Goal: Transaction & Acquisition: Book appointment/travel/reservation

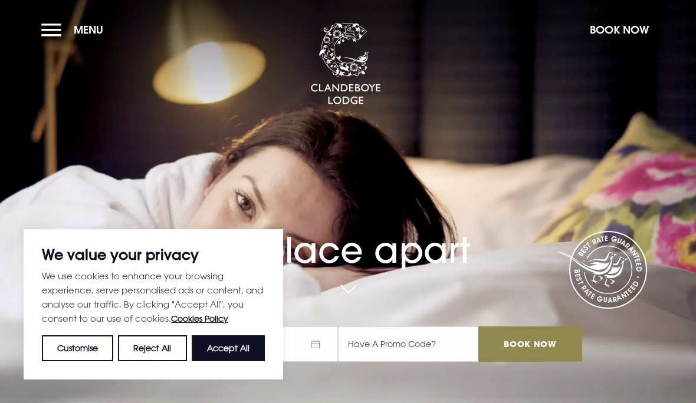
click at [243, 352] on button "Accept All" at bounding box center [228, 348] width 73 height 26
checkbox input "true"
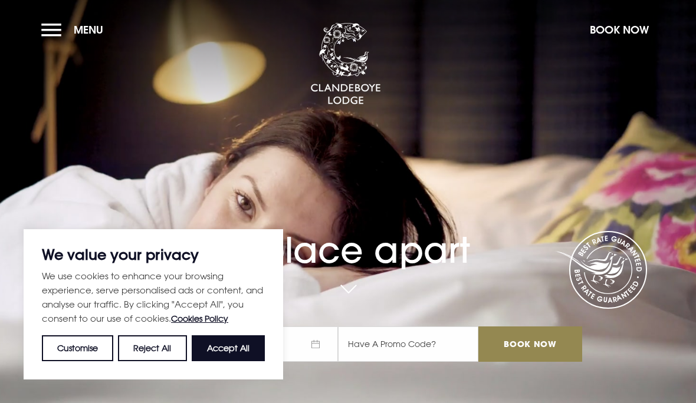
checkbox input "true"
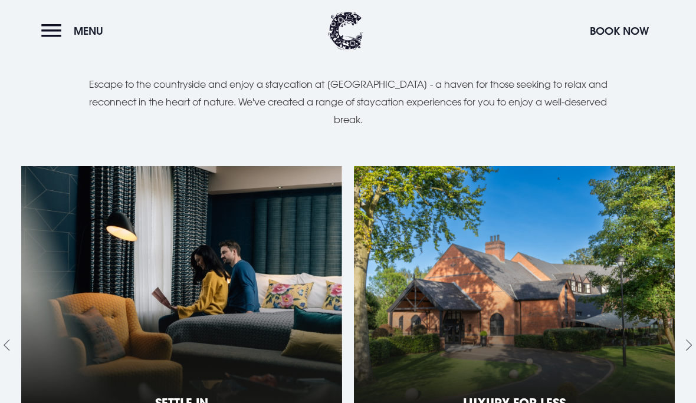
scroll to position [1072, 0]
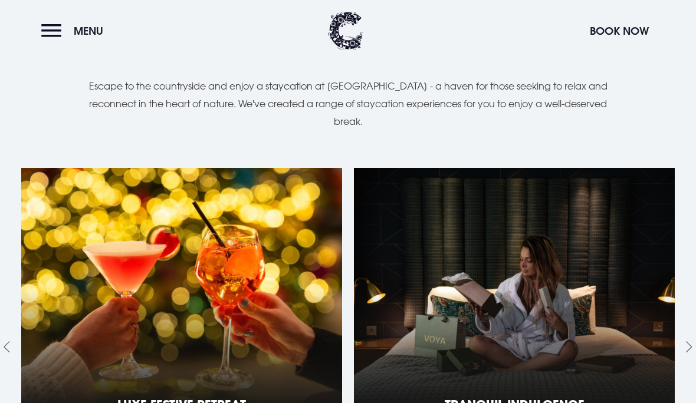
click at [55, 41] on button "Menu" at bounding box center [75, 30] width 68 height 25
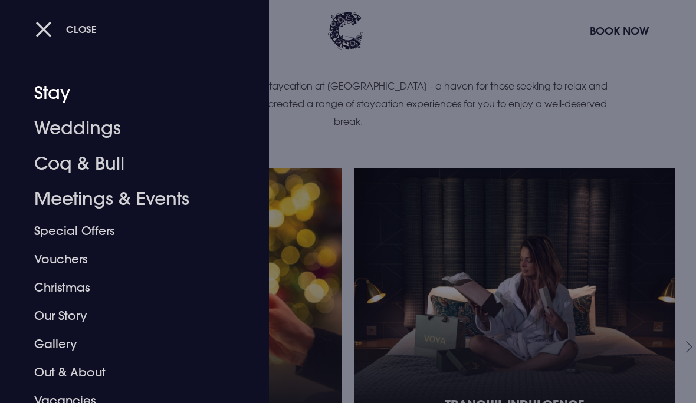
click at [96, 85] on link "Stay" at bounding box center [126, 92] width 185 height 35
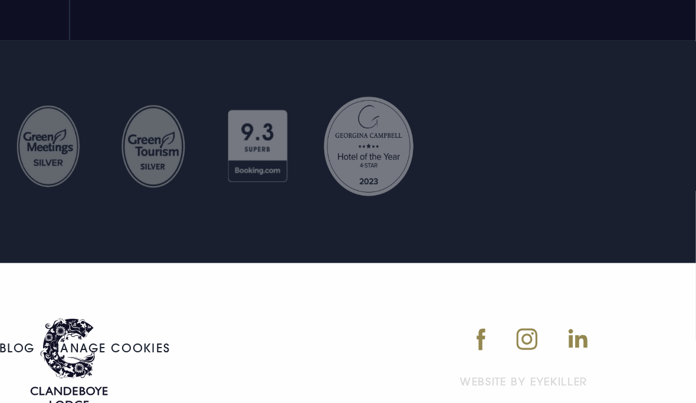
scroll to position [4511, 0]
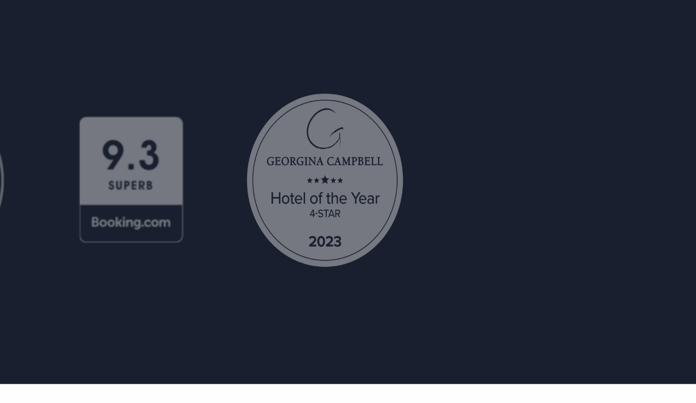
click at [488, 195] on img at bounding box center [514, 224] width 53 height 59
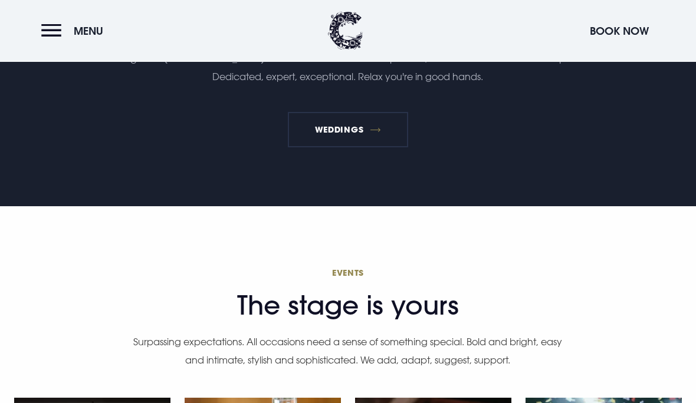
scroll to position [3096, 0]
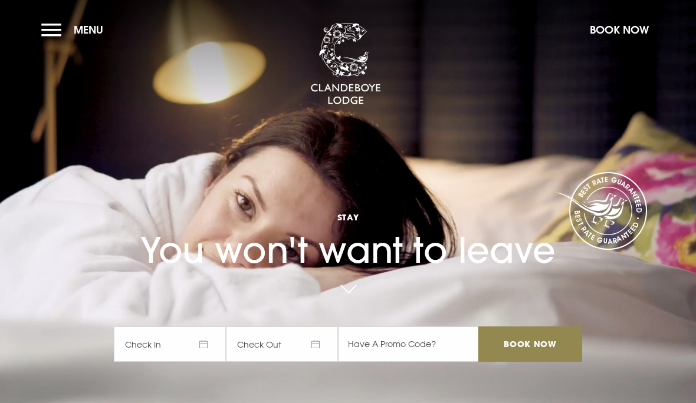
checkbox input "true"
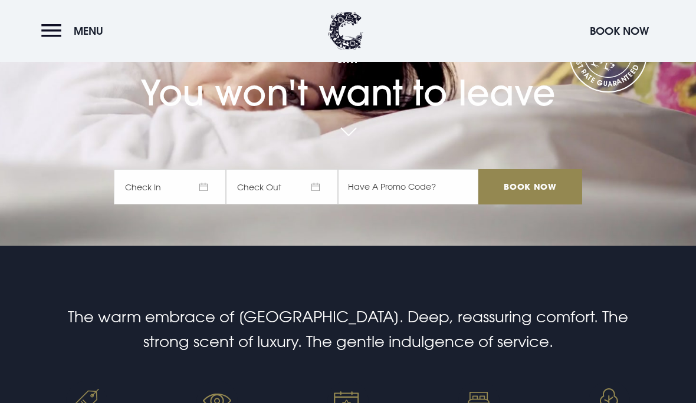
scroll to position [166, 0]
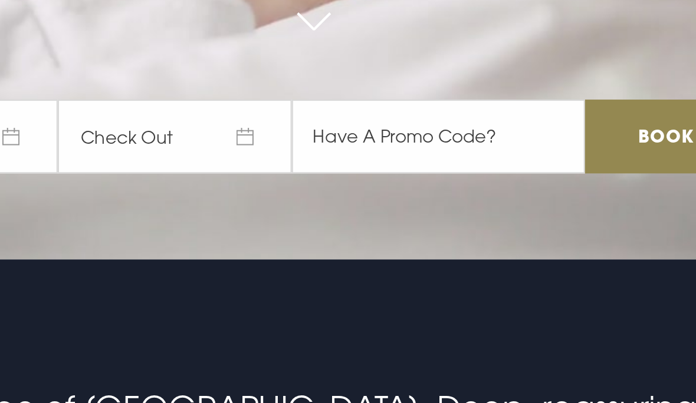
click at [334, 111] on link at bounding box center [347, 124] width 27 height 26
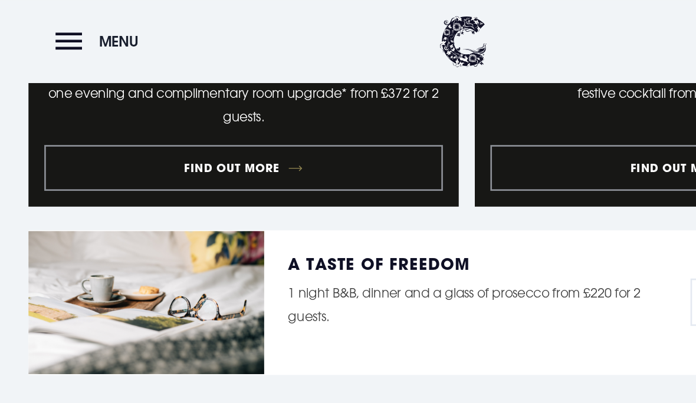
scroll to position [1225, 0]
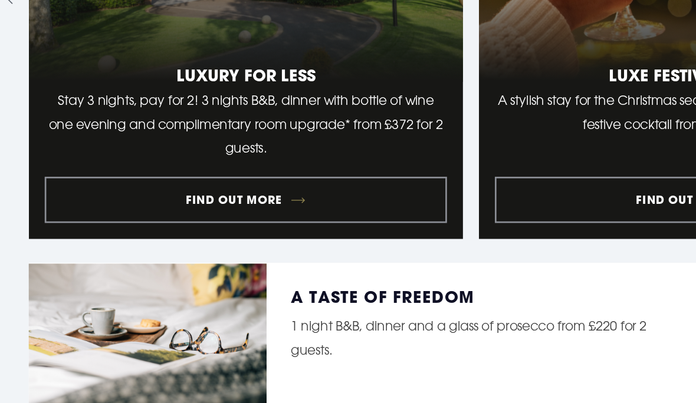
scroll to position [1133, 0]
